Goal: Contribute content: Contribute content

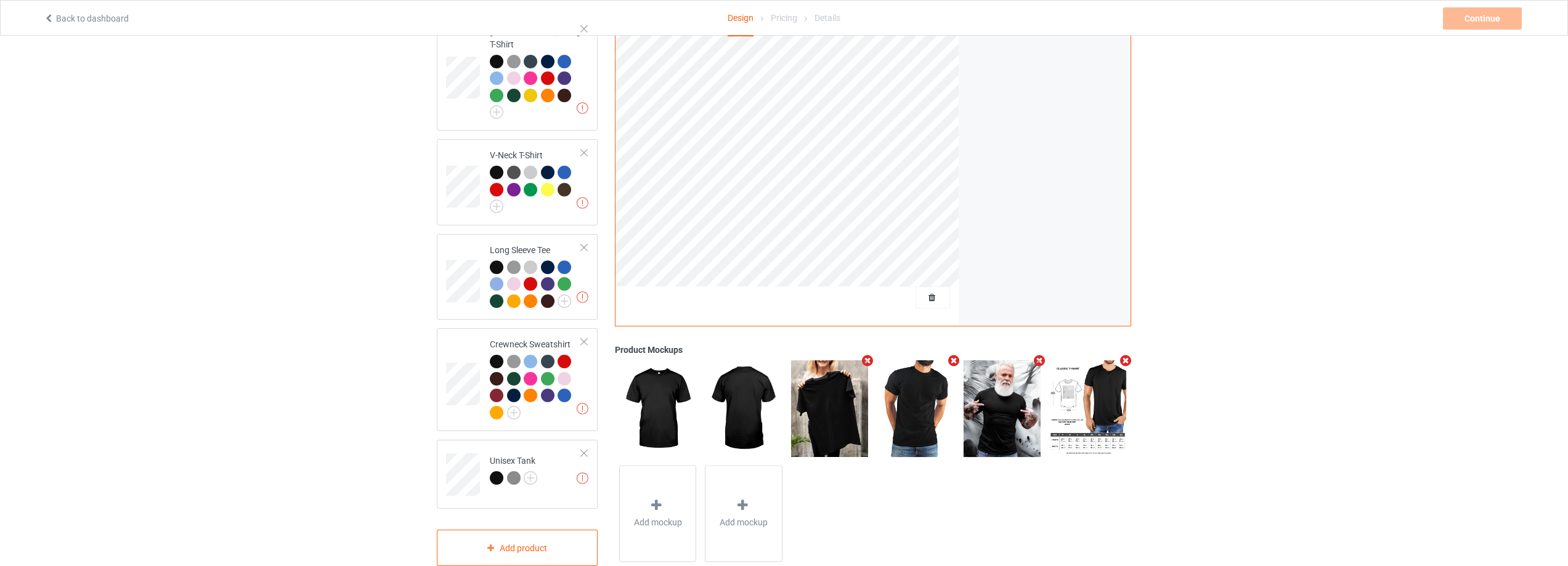
scroll to position [48, 0]
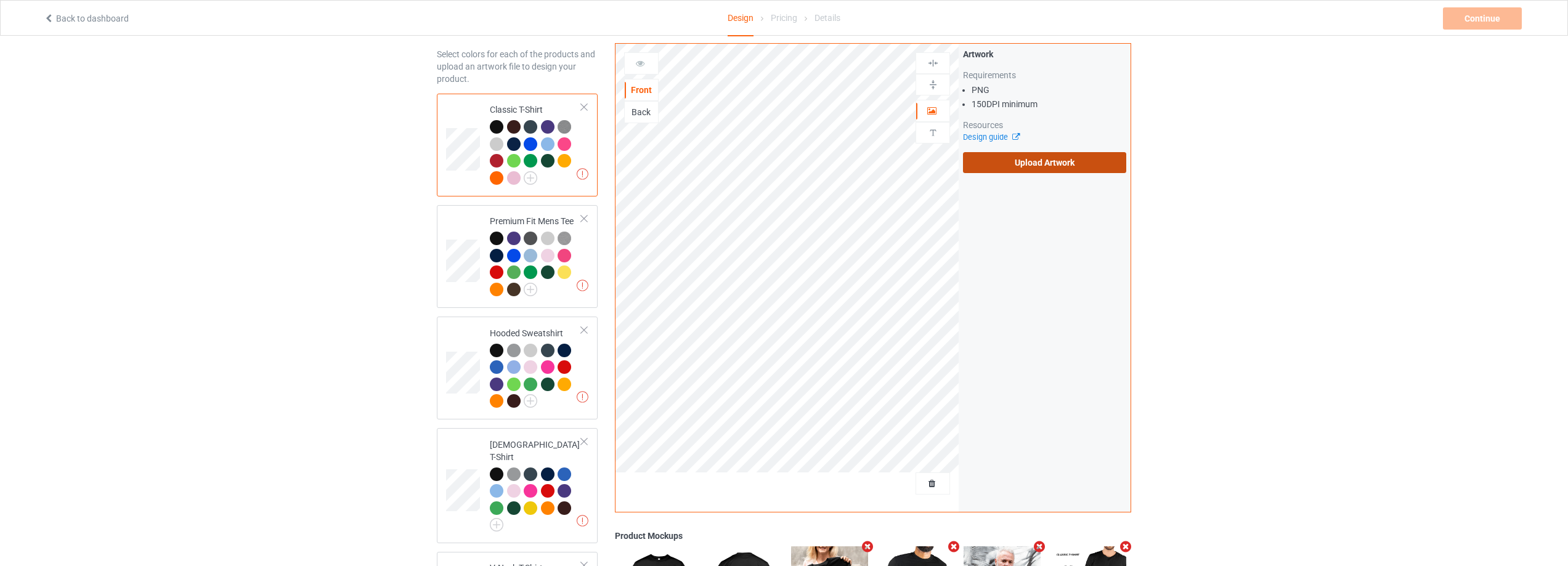
click at [1089, 162] on label "Upload Artwork" at bounding box center [1044, 162] width 163 height 21
click at [0, 0] on input "Upload Artwork" at bounding box center [0, 0] width 0 height 0
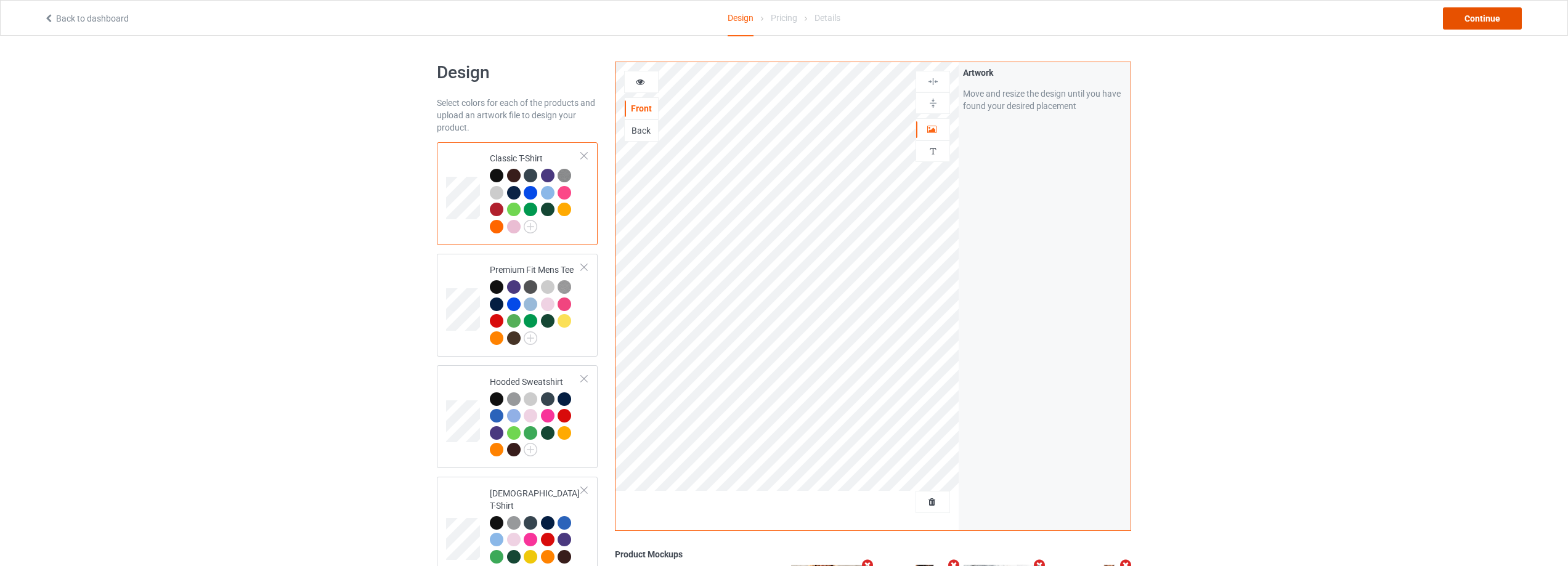
click at [1510, 17] on div "Continue" at bounding box center [1482, 18] width 79 height 22
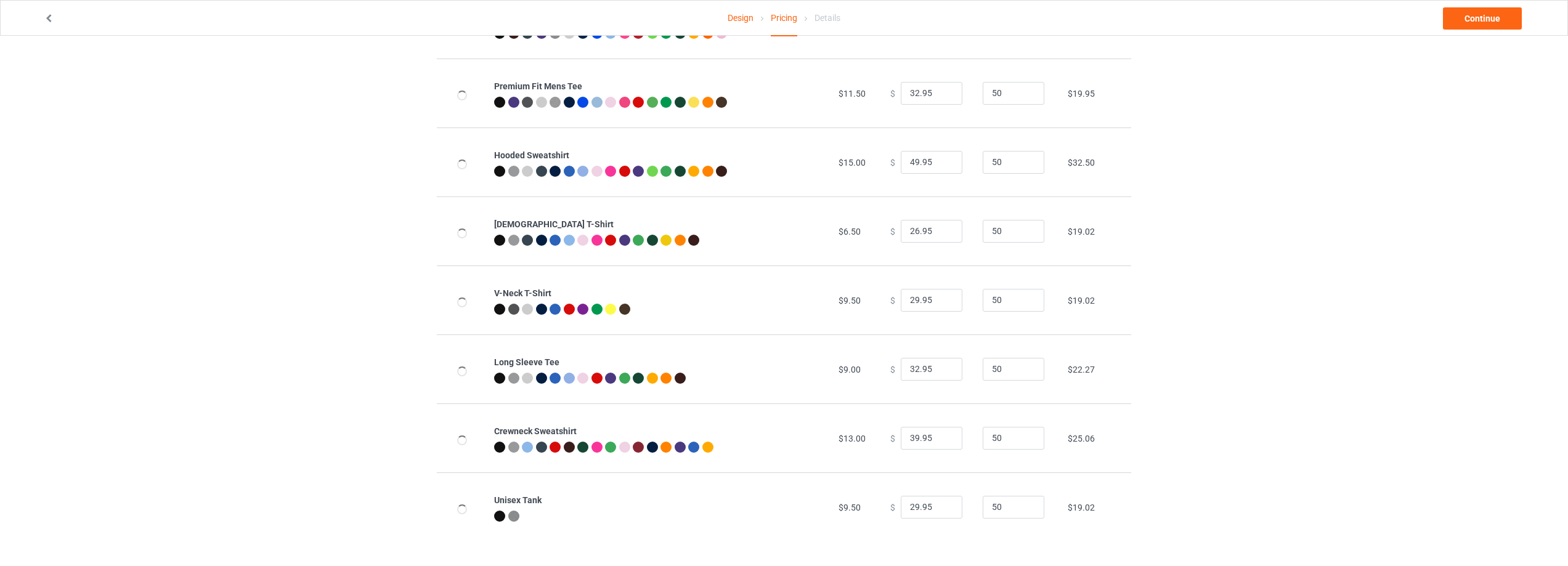
scroll to position [133, 0]
click at [1495, 21] on link "Continue" at bounding box center [1482, 18] width 79 height 22
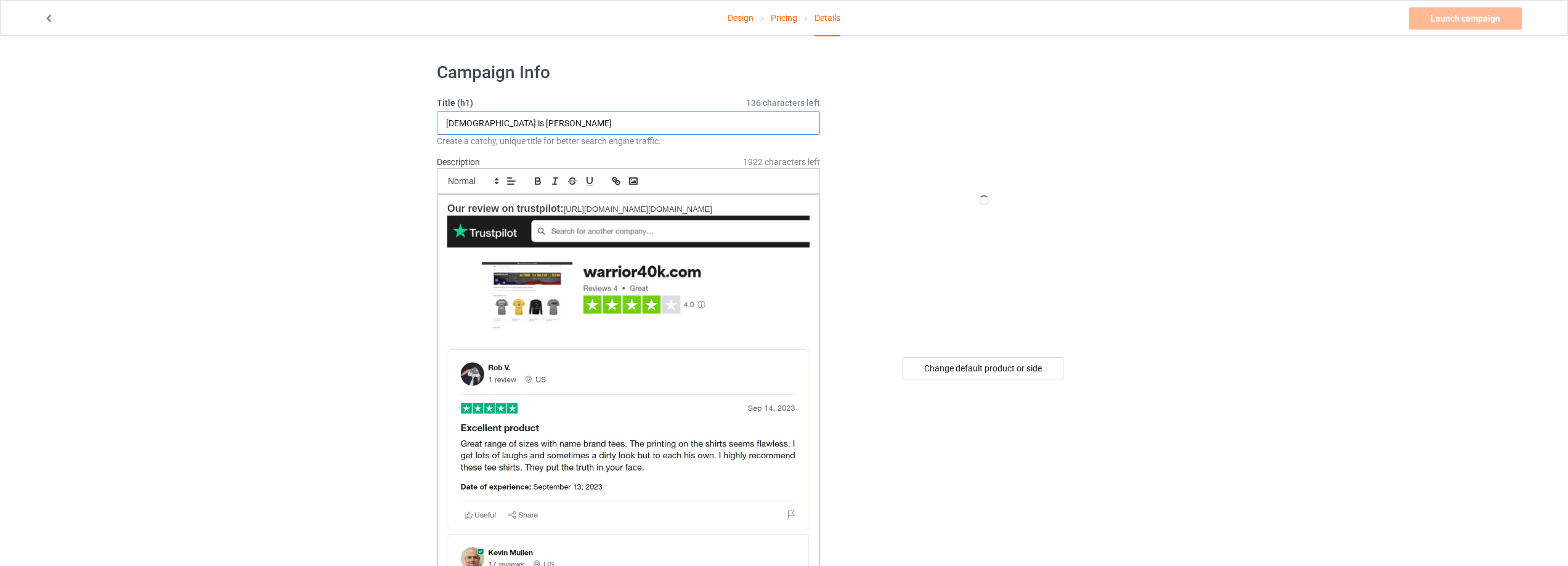
drag, startPoint x: 417, startPoint y: 129, endPoint x: 335, endPoint y: 130, distance: 82.0
paste input "TRUMPKIN SPICE and everything ICE"
type input "TRUMPKIN SPICE and everything ICE"
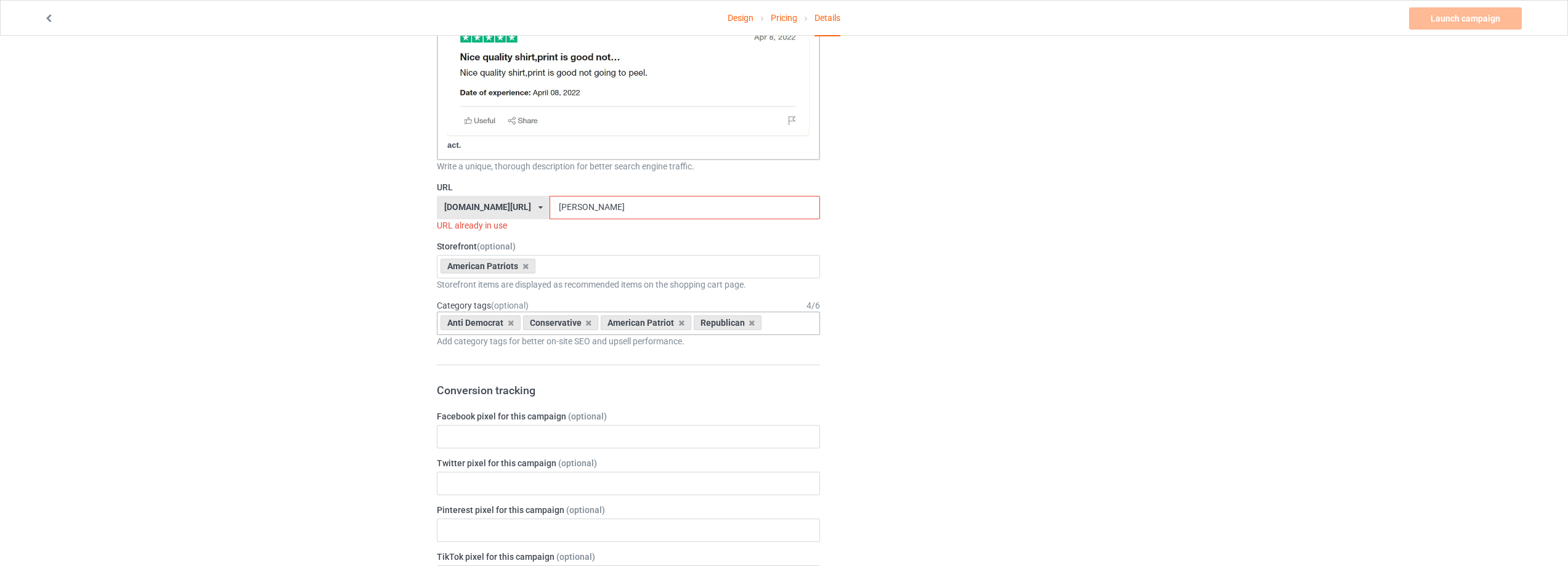
scroll to position [924, 0]
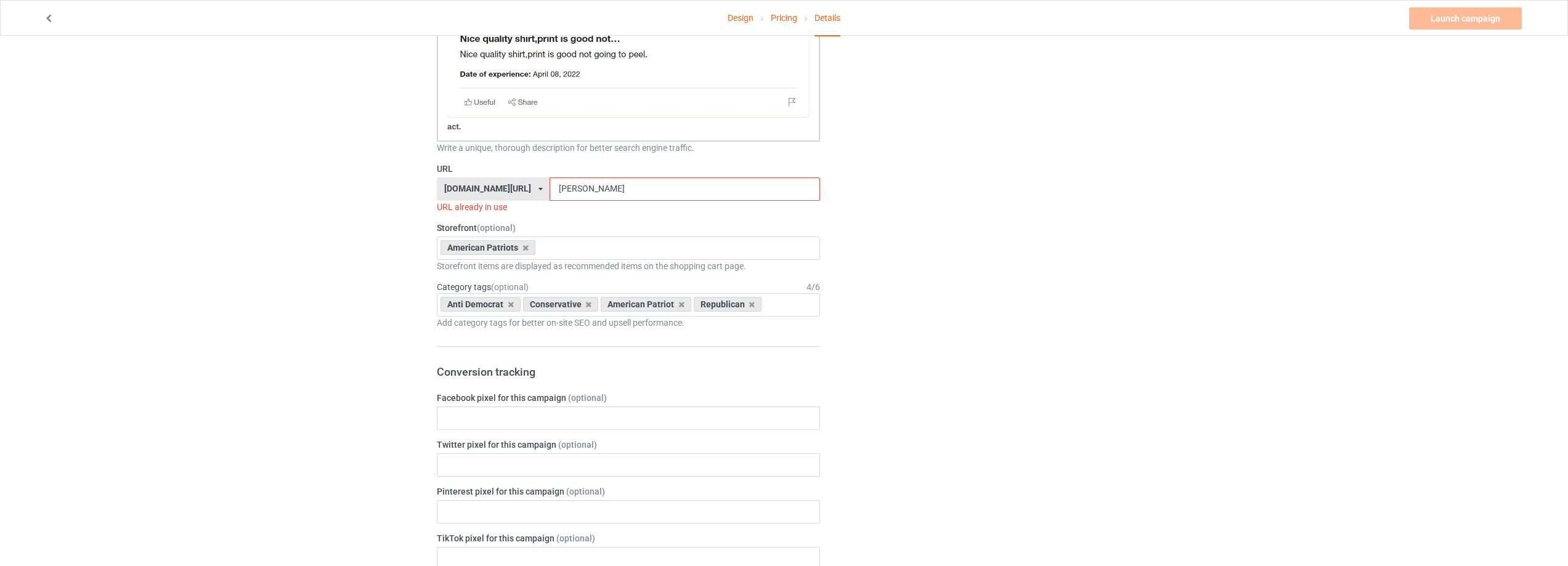
drag, startPoint x: 591, startPoint y: 189, endPoint x: 412, endPoint y: 206, distance: 179.8
click at [445, 205] on div "URL [DOMAIN_NAME][URL] [DOMAIN_NAME][URL] [DOMAIN_NAME][URL] [DOMAIN_NAME][URL]…" at bounding box center [629, 188] width 383 height 51
paste input "trumpkin-spice-and-everything-ice"
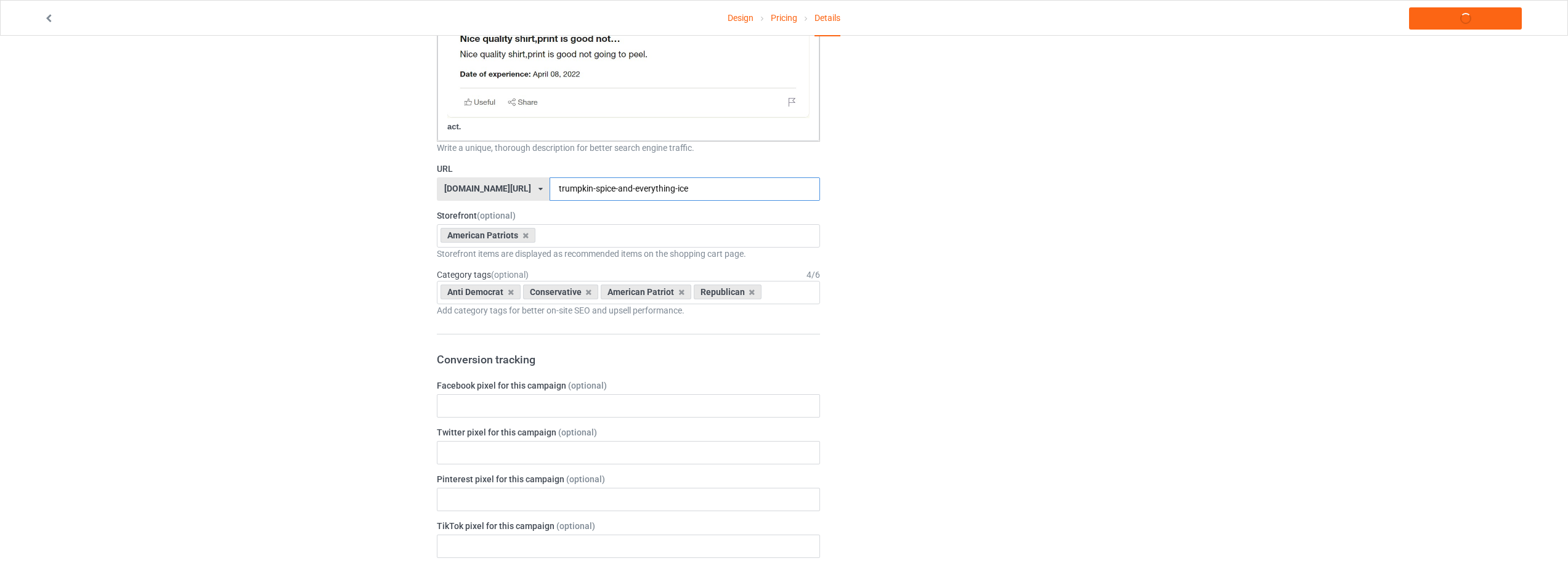
type input "trumpkin-spice-and-everything-ice"
click at [357, 210] on div "Design Pricing Details Launch campaign Campaign Info Title (h1) 117 characters …" at bounding box center [784, 493] width 1568 height 2765
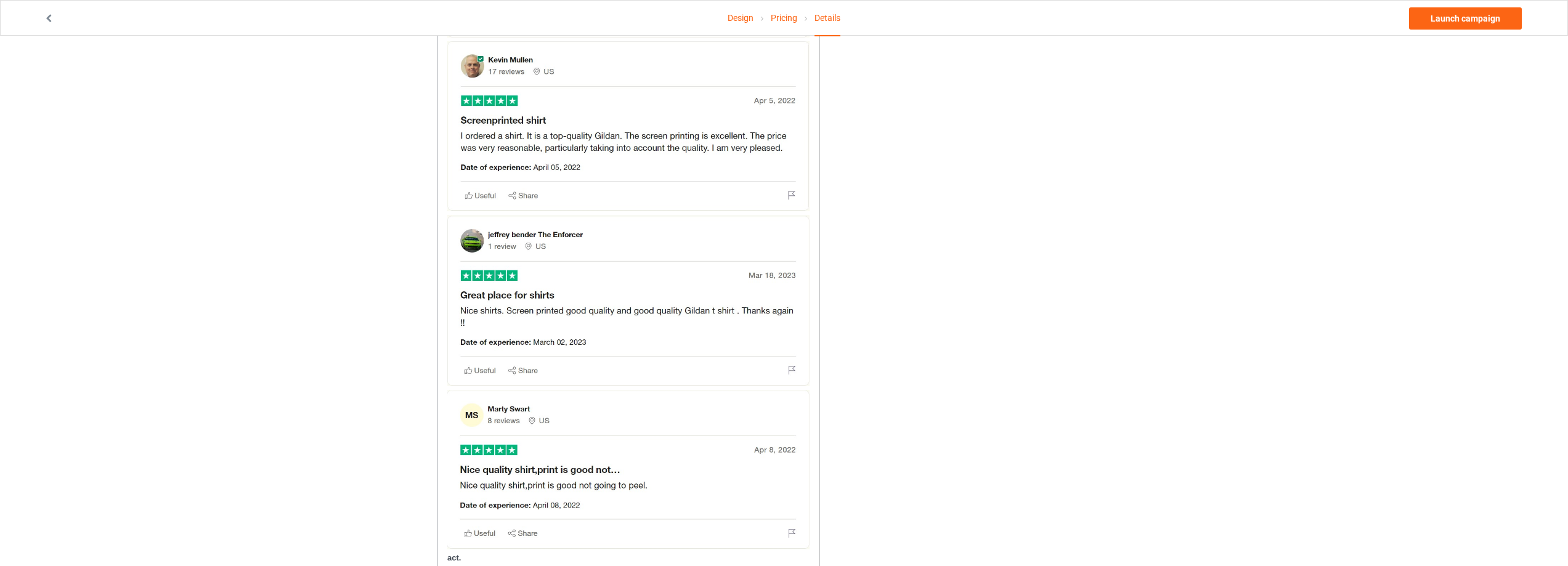
scroll to position [123, 0]
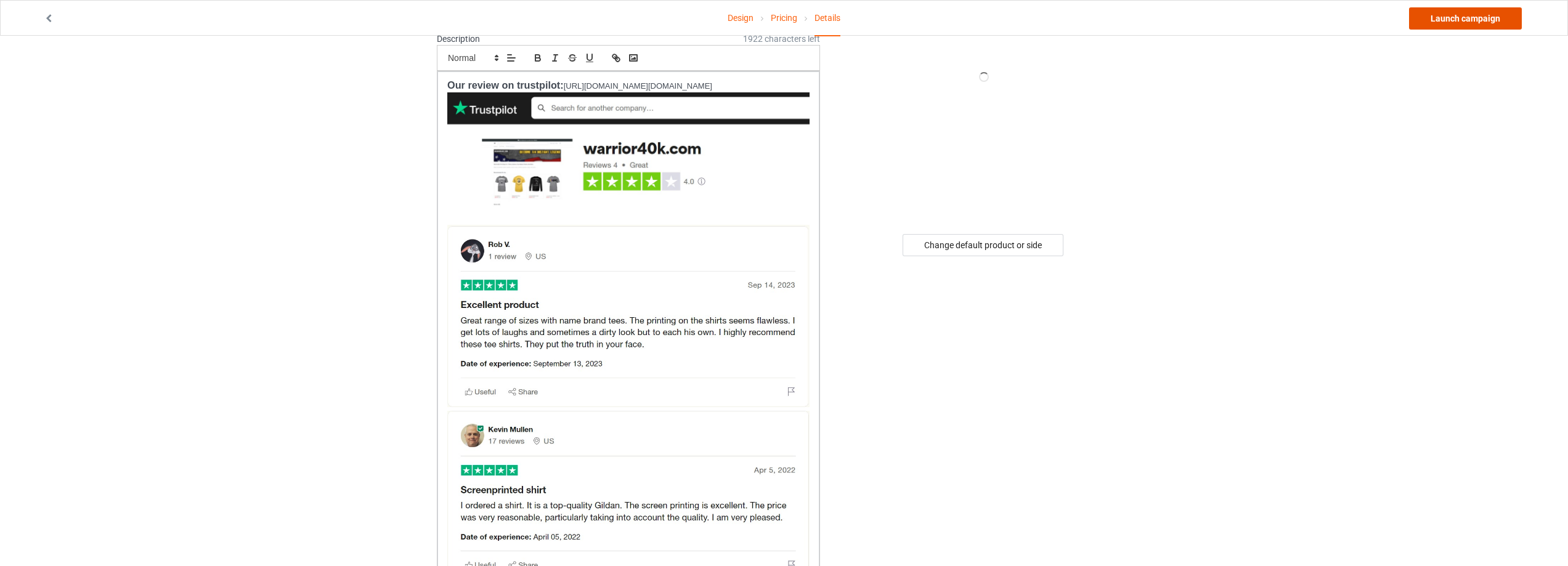
click at [1441, 16] on link "Launch campaign" at bounding box center [1464, 18] width 113 height 22
